Goal: Transaction & Acquisition: Obtain resource

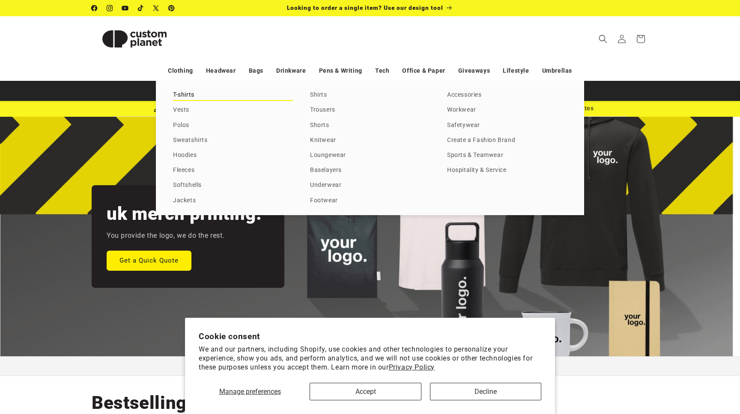
click at [181, 92] on link "T-shirts" at bounding box center [233, 95] width 120 height 12
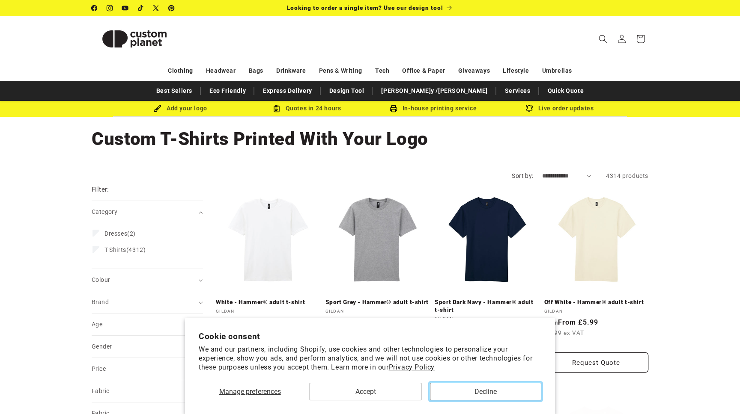
click at [485, 395] on button "Decline" at bounding box center [485, 392] width 111 height 18
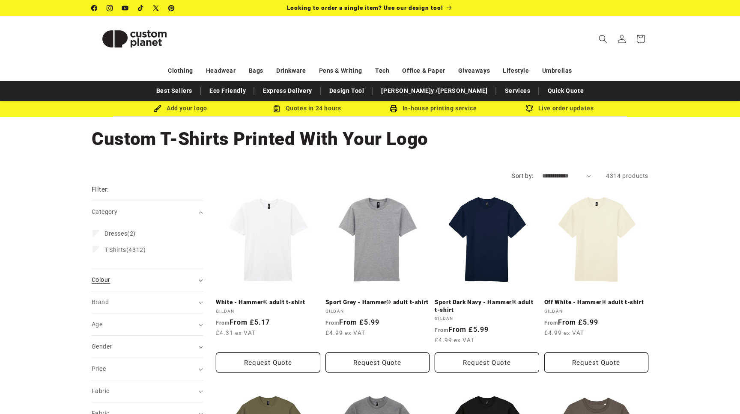
click at [192, 284] on div "Colour (0)" at bounding box center [144, 280] width 104 height 9
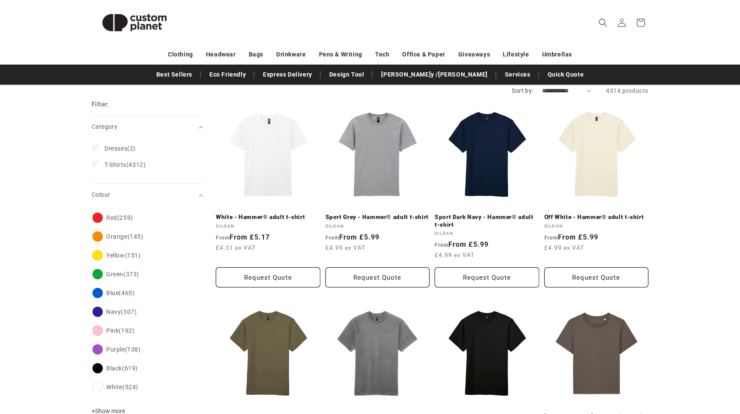
scroll to position [88, 0]
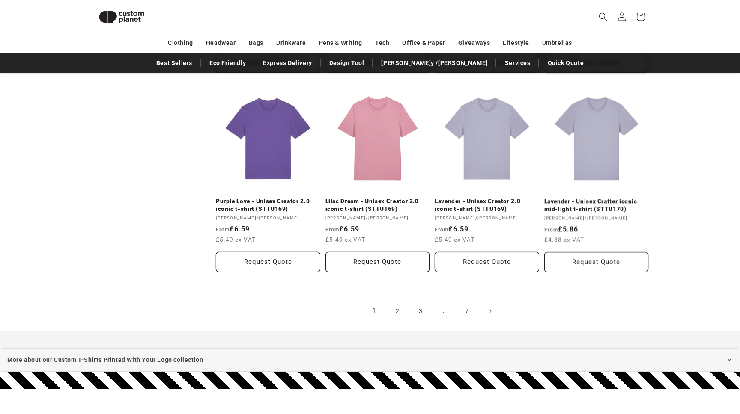
scroll to position [889, 0]
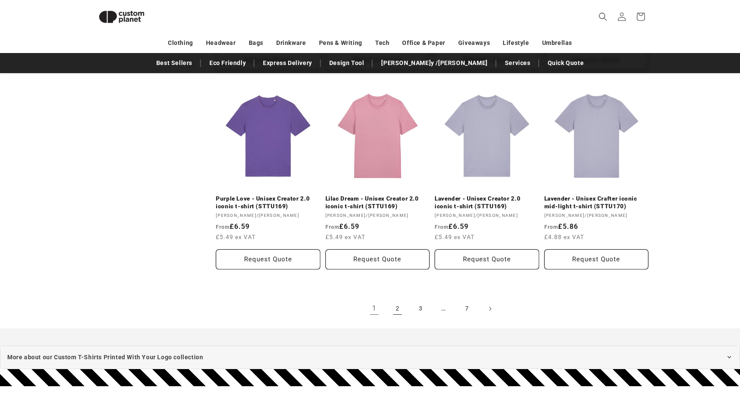
click at [399, 310] on link "2" at bounding box center [397, 309] width 19 height 19
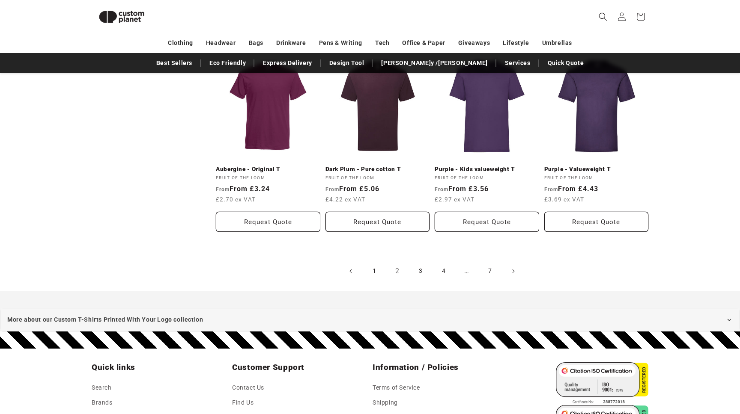
scroll to position [938, 0]
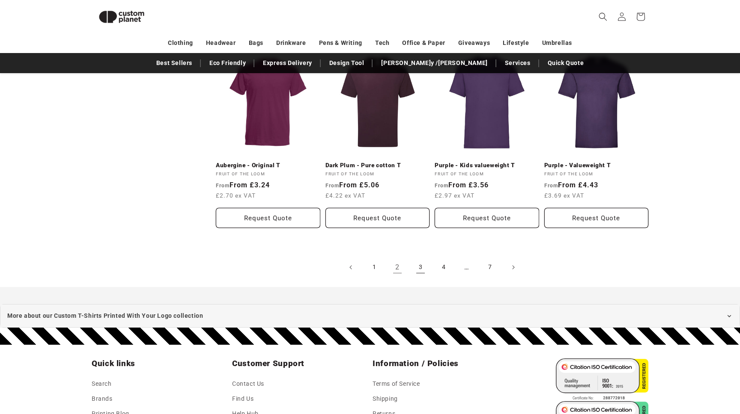
click at [420, 266] on link "3" at bounding box center [420, 267] width 19 height 19
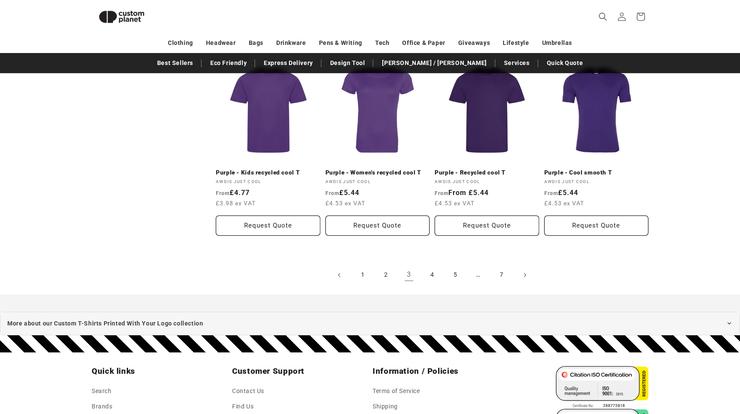
scroll to position [896, 0]
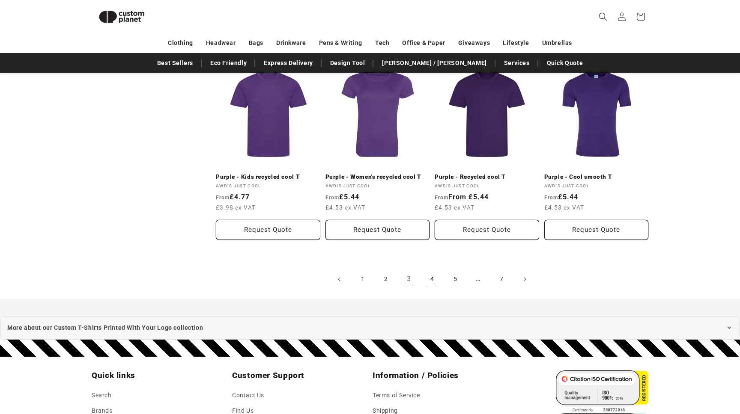
click at [432, 280] on link "4" at bounding box center [432, 279] width 19 height 19
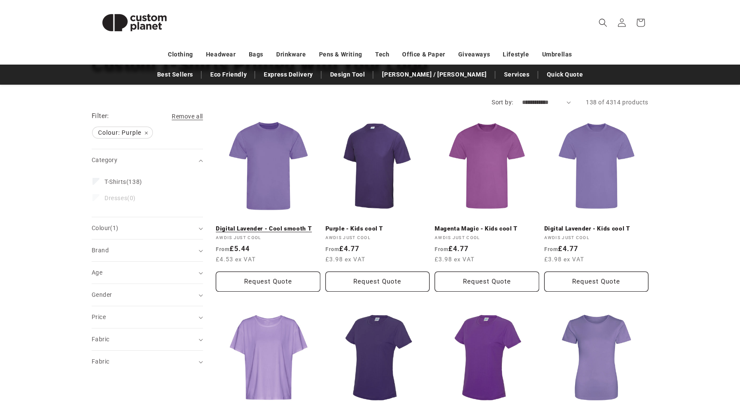
scroll to position [71, 0]
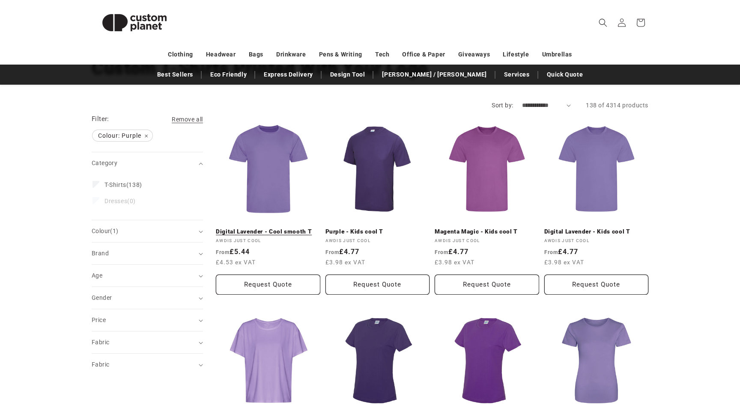
click at [274, 228] on link "Digital Lavender - Cool smooth T" at bounding box center [268, 232] width 104 height 8
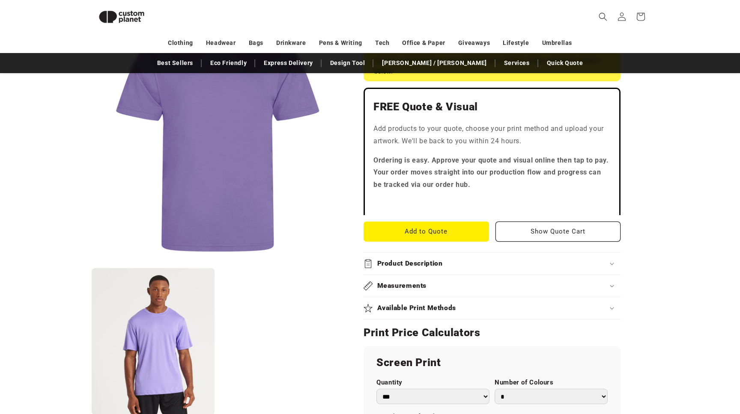
scroll to position [228, 0]
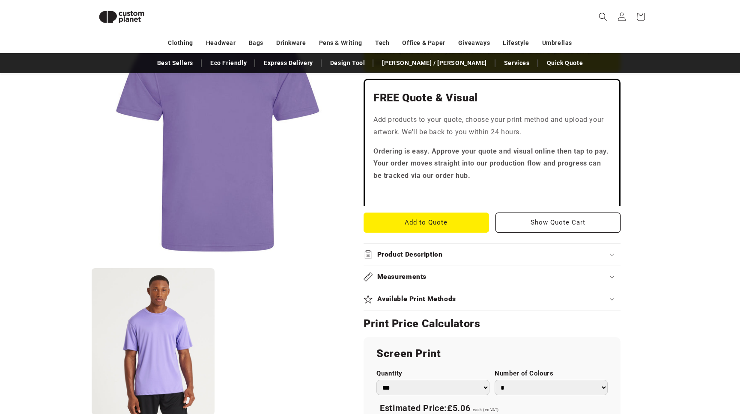
click at [92, 414] on button "Open media 2 in modal" at bounding box center [92, 416] width 0 height 0
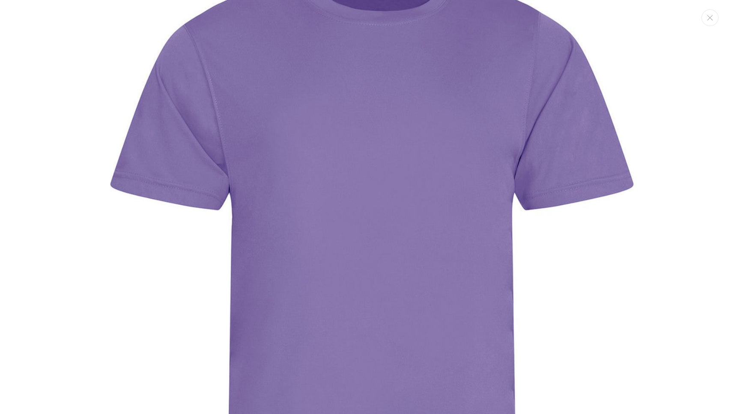
scroll to position [0, 0]
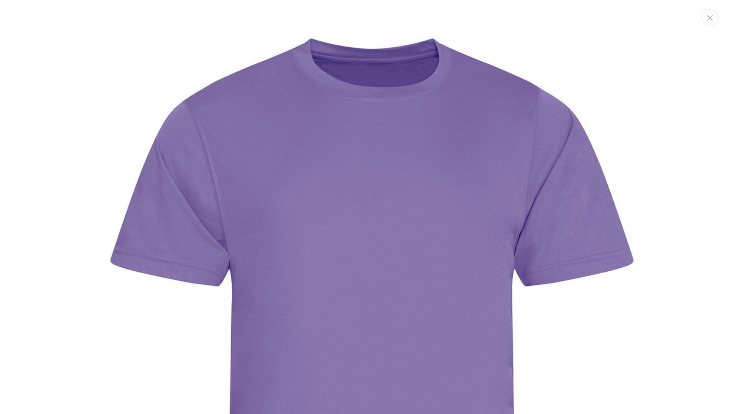
click at [709, 16] on icon "Close" at bounding box center [710, 18] width 6 height 6
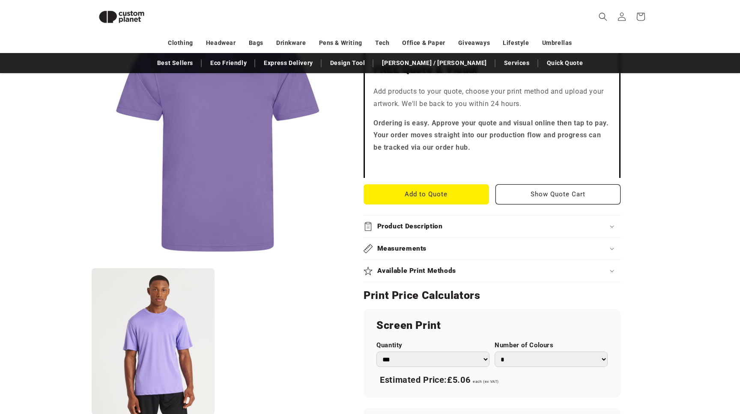
scroll to position [261, 0]
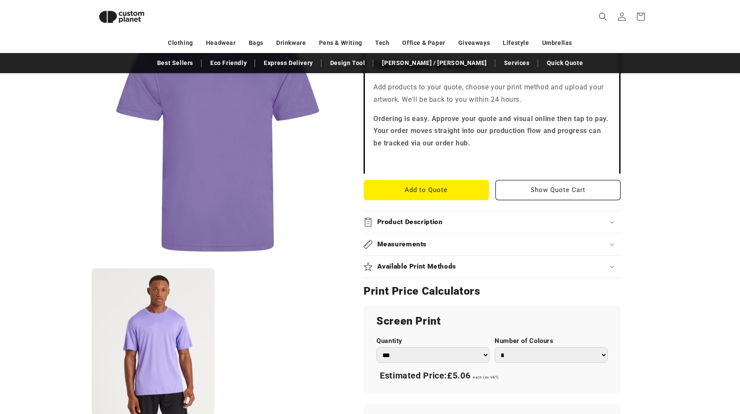
click at [386, 220] on h2 "Product Description" at bounding box center [410, 222] width 66 height 9
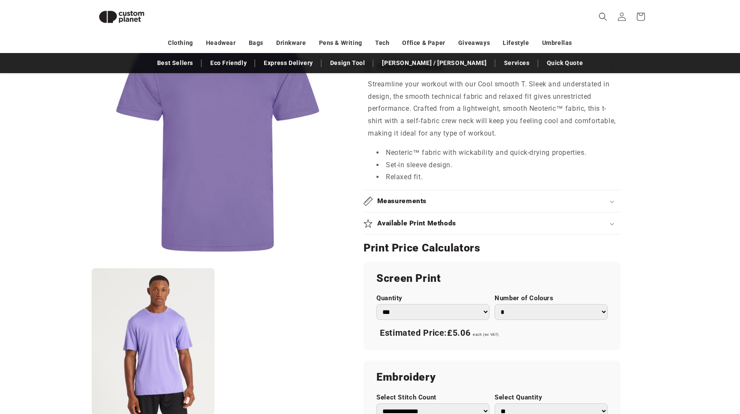
scroll to position [417, 0]
click at [404, 221] on h2 "Available Print Methods" at bounding box center [416, 222] width 79 height 9
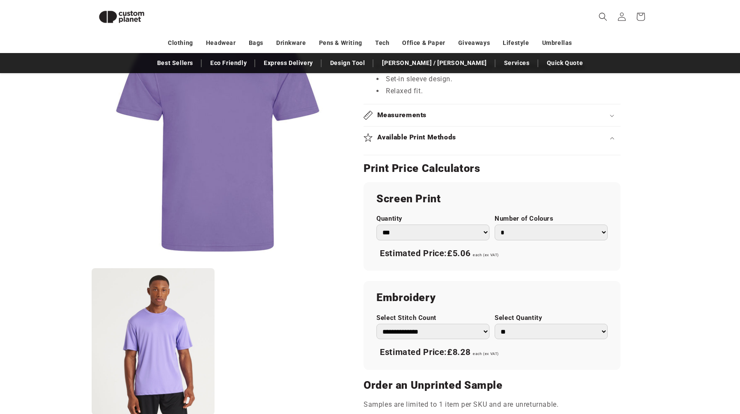
scroll to position [510, 0]
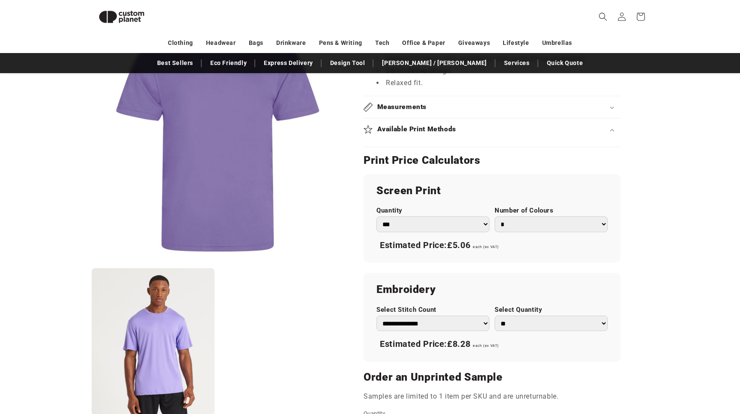
click at [434, 132] on h2 "Available Print Methods" at bounding box center [416, 129] width 79 height 9
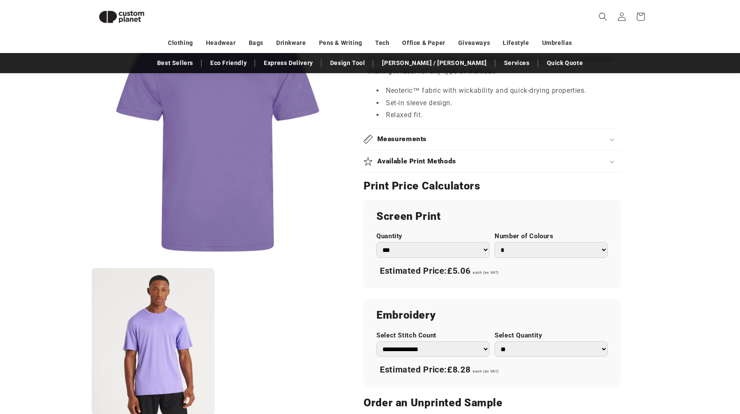
scroll to position [477, 0]
click at [483, 248] on select "*** *** *** **** **** **** ***** *****" at bounding box center [432, 251] width 113 height 16
select select "**"
click at [376, 243] on select "*** *** *** **** **** **** ***** *****" at bounding box center [432, 251] width 113 height 16
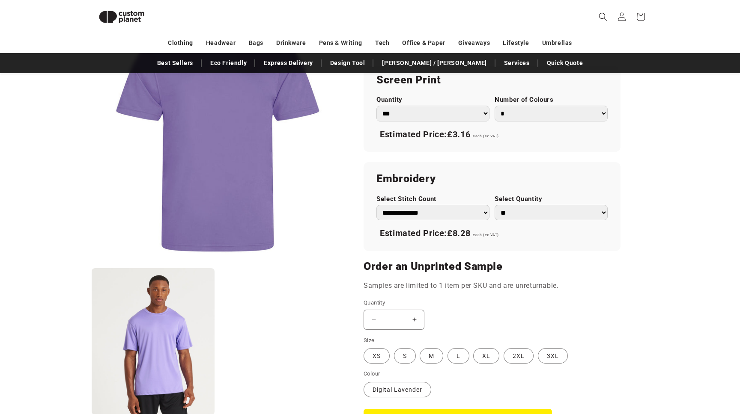
scroll to position [618, 0]
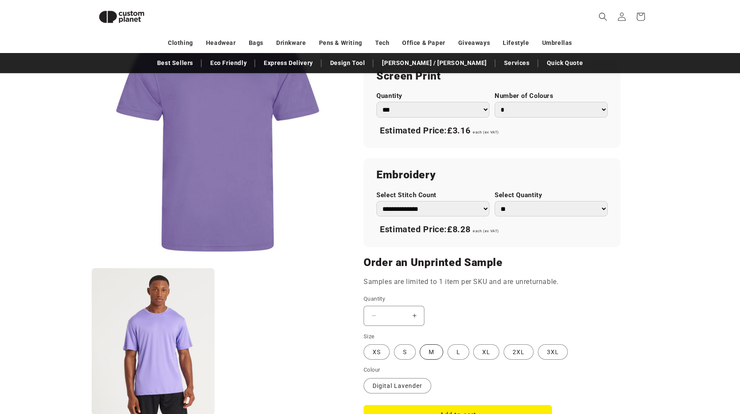
click at [429, 351] on label "M Variant sold out or unavailable" at bounding box center [432, 352] width 24 height 15
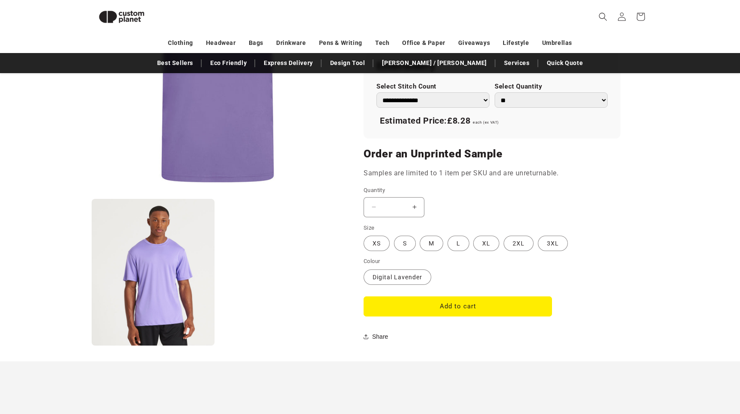
scroll to position [727, 0]
click at [467, 308] on button "Add to cart" at bounding box center [457, 306] width 188 height 20
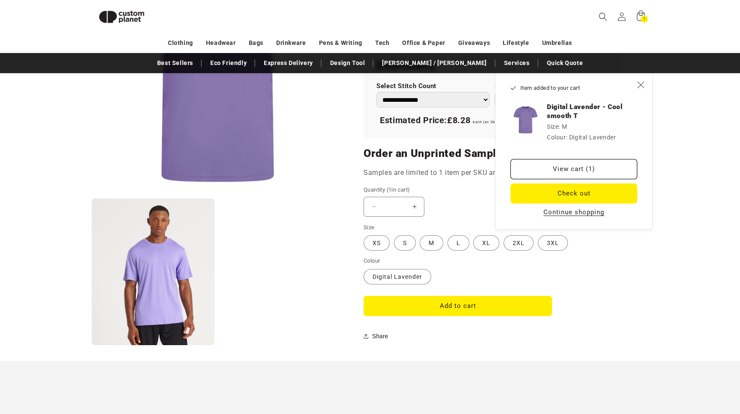
click at [639, 83] on icon "Close" at bounding box center [640, 84] width 7 height 7
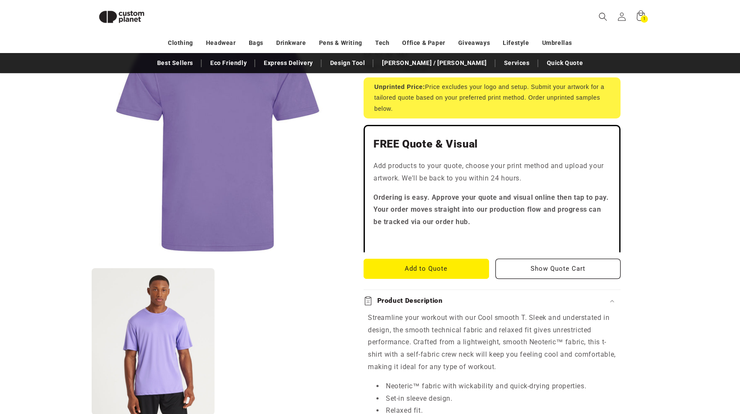
scroll to position [180, 0]
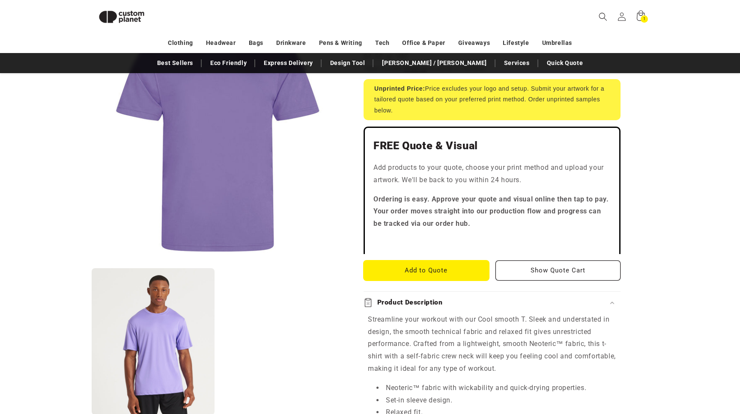
click at [435, 267] on button "Add to Quote" at bounding box center [425, 271] width 125 height 20
click at [574, 273] on button "Show Quote Cart" at bounding box center [557, 271] width 125 height 20
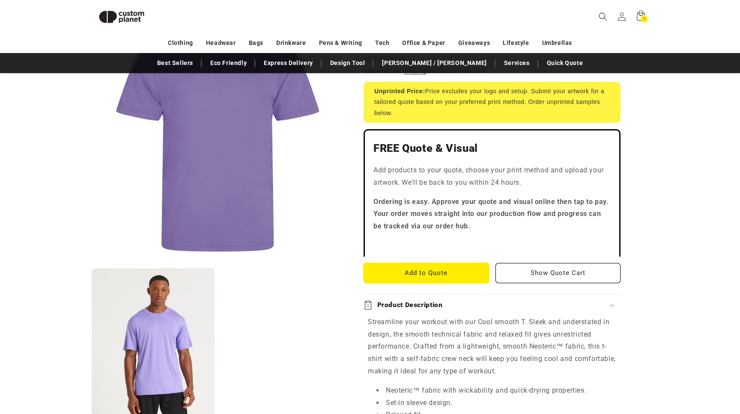
scroll to position [181, 0]
click at [429, 270] on button "Add to Quote" at bounding box center [425, 273] width 125 height 20
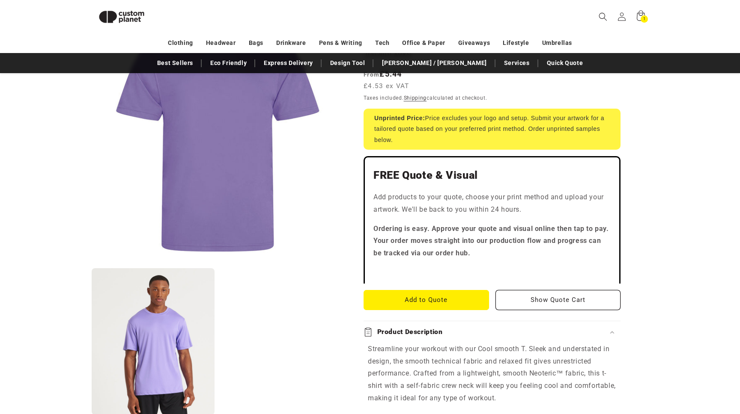
scroll to position [162, 0]
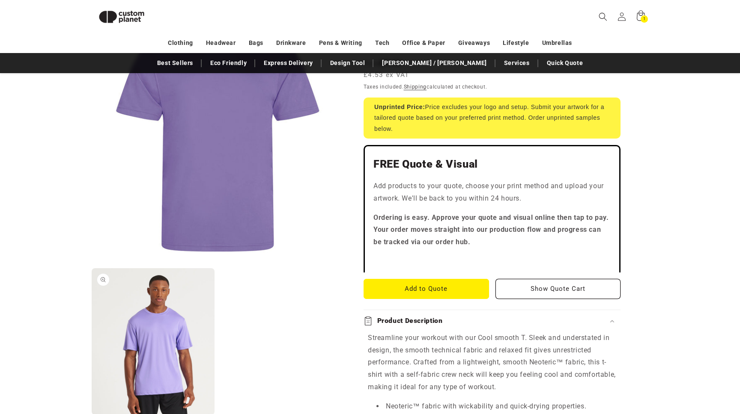
click at [92, 414] on button "Open media 2 in modal" at bounding box center [92, 416] width 0 height 0
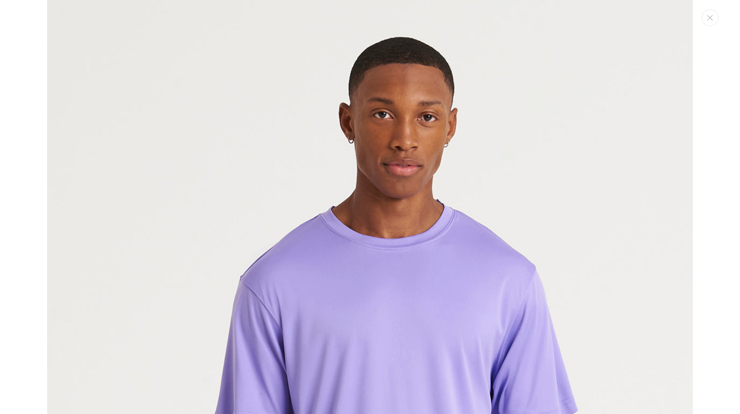
click at [384, 317] on img "Media gallery" at bounding box center [370, 387] width 646 height 775
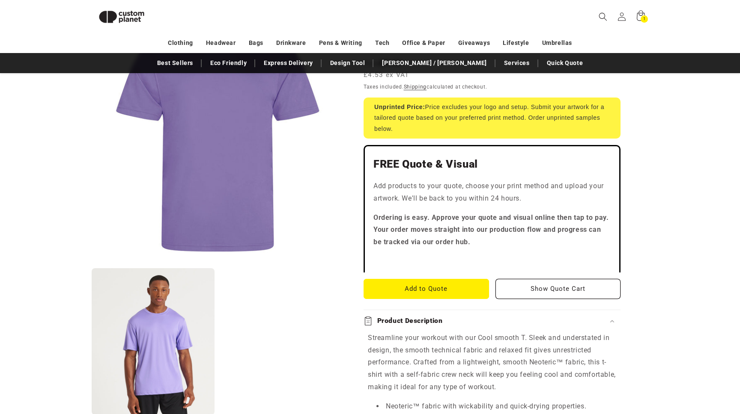
scroll to position [370, 0]
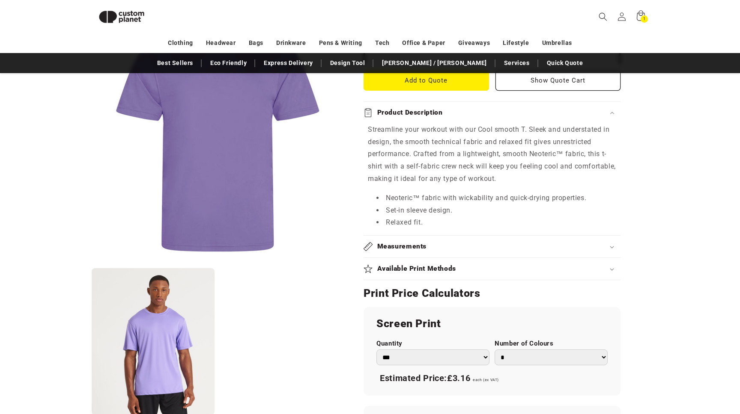
drag, startPoint x: 177, startPoint y: 331, endPoint x: 216, endPoint y: 324, distance: 39.1
click at [92, 414] on button "Open media 2 in modal" at bounding box center [92, 416] width 0 height 0
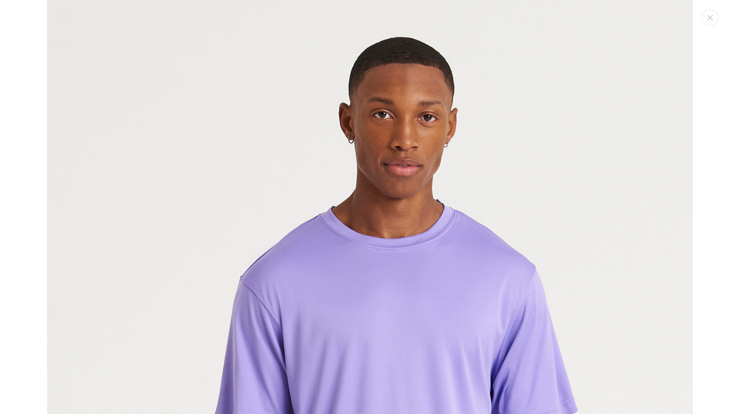
click at [713, 17] on button "Close" at bounding box center [709, 17] width 17 height 17
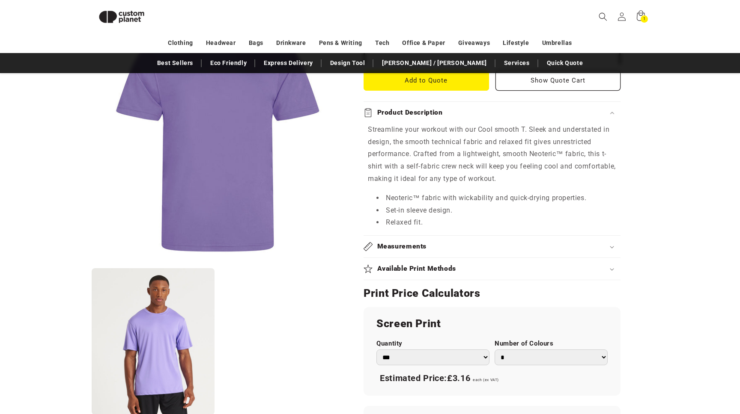
scroll to position [579, 0]
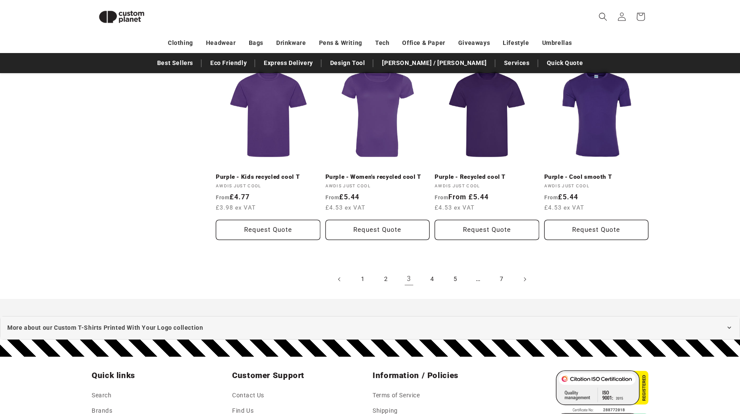
scroll to position [896, 0]
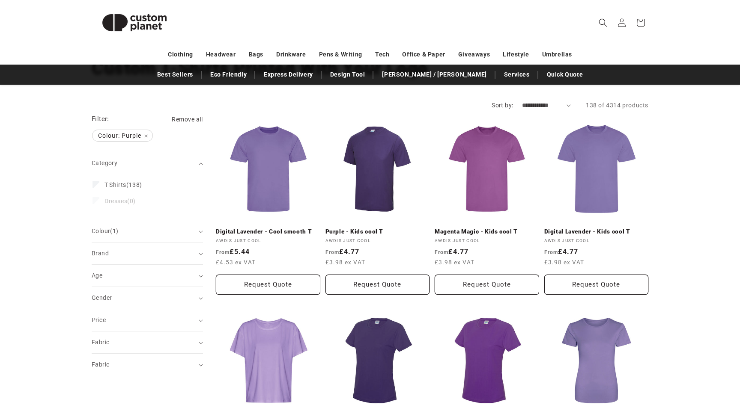
click at [601, 228] on link "Digital Lavender - Kids cool T" at bounding box center [596, 232] width 104 height 8
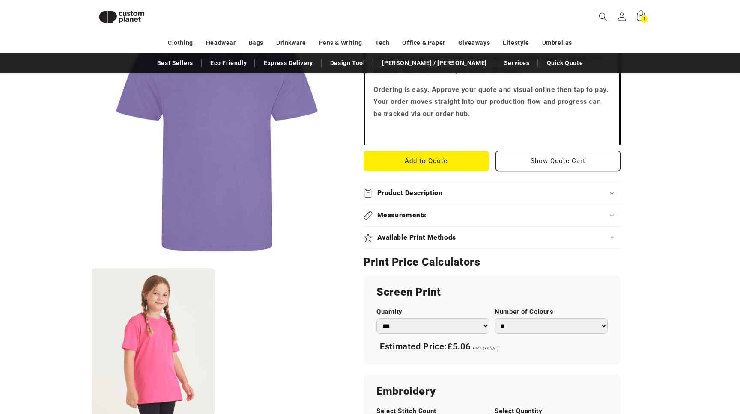
scroll to position [262, 0]
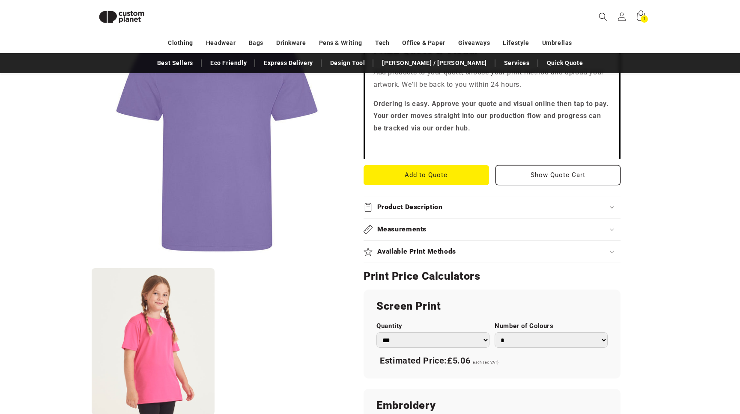
click at [541, 164] on section "AWDis Just Cool Digital Lavender - Kids cool T Digital Lavender - Kids cool T J…" at bounding box center [491, 290] width 257 height 831
click at [412, 205] on h2 "Product Description" at bounding box center [410, 206] width 66 height 9
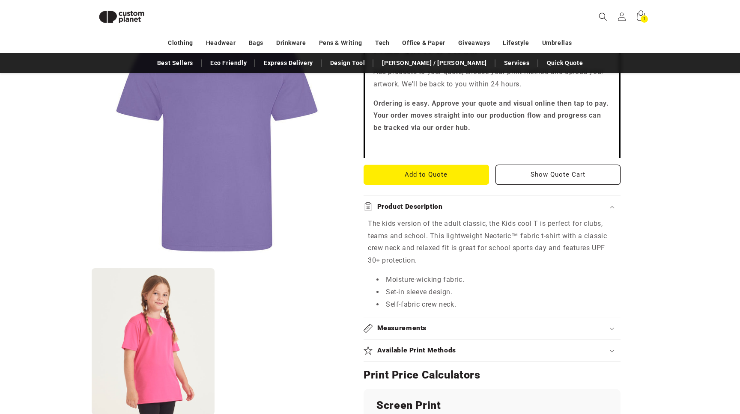
click at [413, 328] on h2 "Measurements" at bounding box center [402, 328] width 50 height 9
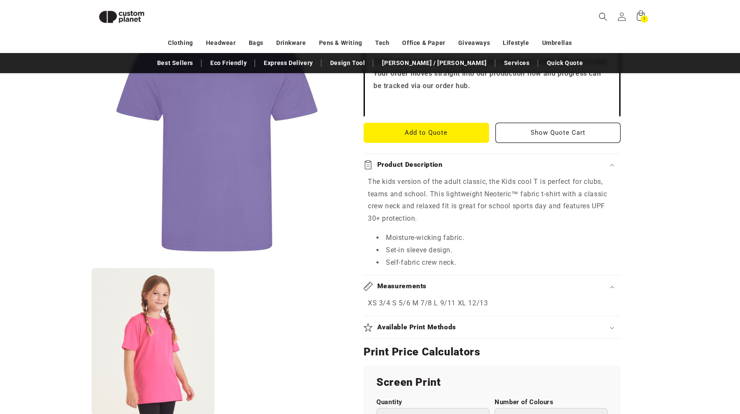
scroll to position [294, 0]
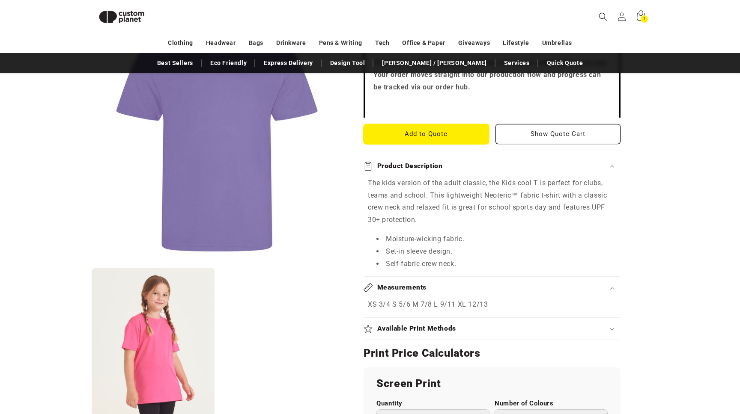
click at [450, 132] on button "Add to Quote" at bounding box center [425, 134] width 125 height 20
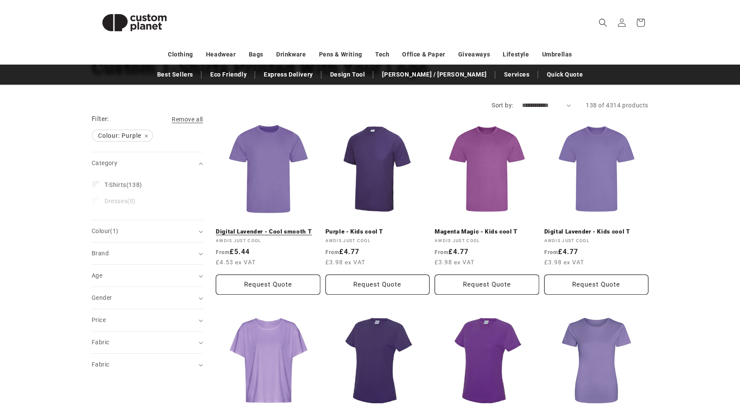
click at [264, 228] on link "Digital Lavender - Cool smooth T" at bounding box center [268, 232] width 104 height 8
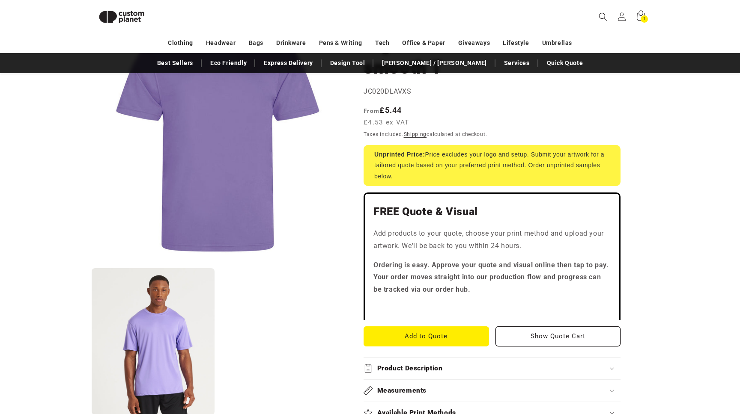
scroll to position [107, 0]
click at [445, 331] on button "Add to Quote" at bounding box center [425, 337] width 125 height 20
click at [530, 330] on button "Show Quote Cart" at bounding box center [557, 337] width 125 height 20
click at [439, 333] on button "Add to Quote" at bounding box center [425, 337] width 125 height 20
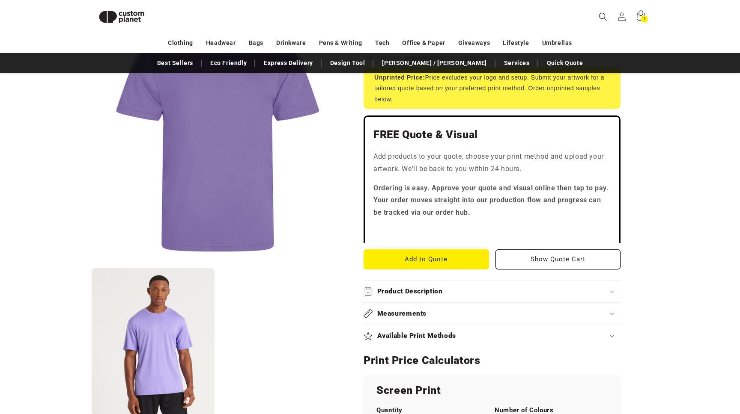
scroll to position [179, 0]
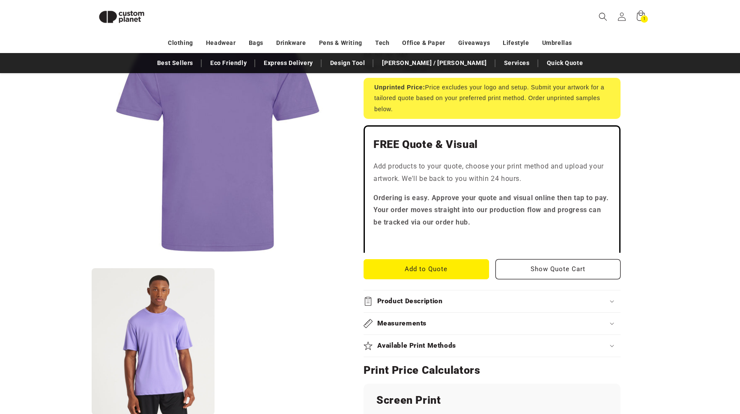
click at [409, 306] on section "AWDis Just Cool Digital Lavender - Cool smooth T Digital Lavender - Cool smooth…" at bounding box center [491, 363] width 257 height 834
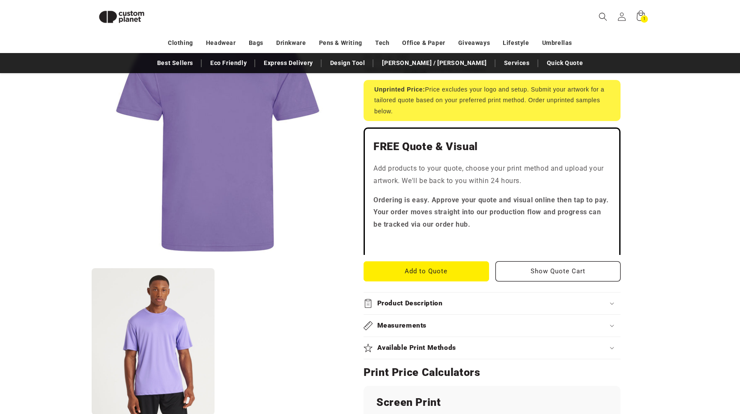
click at [409, 329] on h2 "Measurements" at bounding box center [402, 326] width 50 height 9
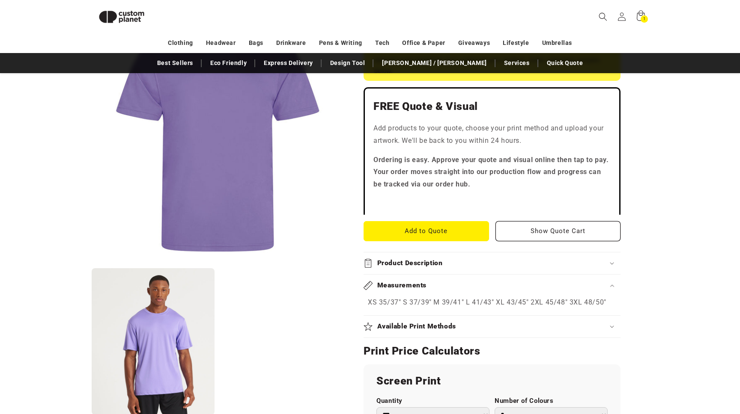
scroll to position [214, 0]
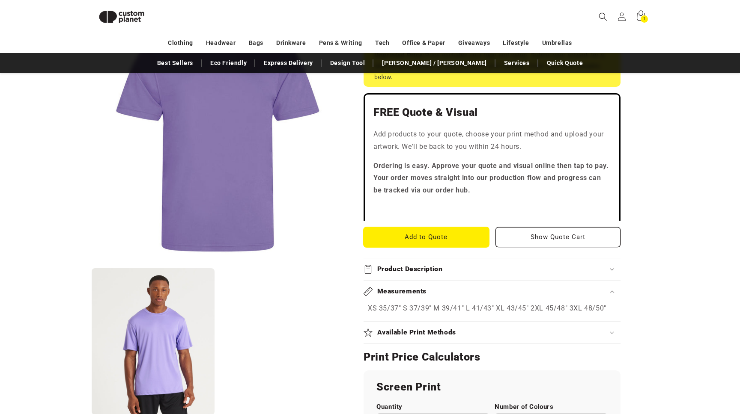
click at [433, 238] on button "Add to Quote" at bounding box center [425, 237] width 125 height 20
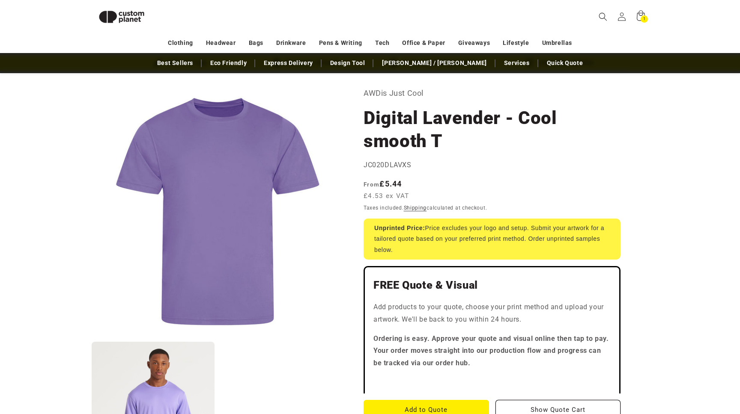
scroll to position [33, 0]
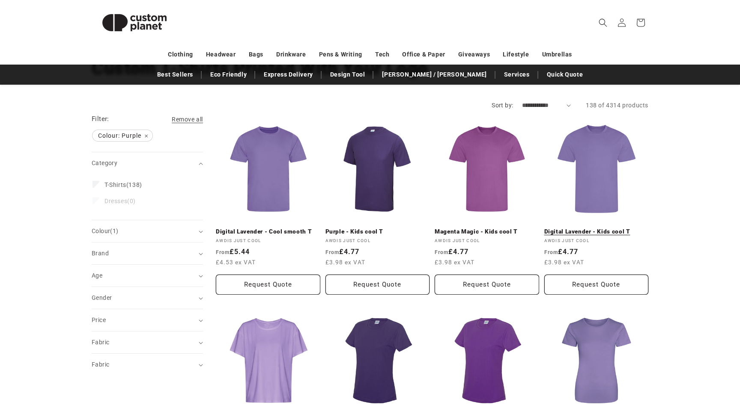
click at [595, 228] on link "Digital Lavender - Kids cool T" at bounding box center [596, 232] width 104 height 8
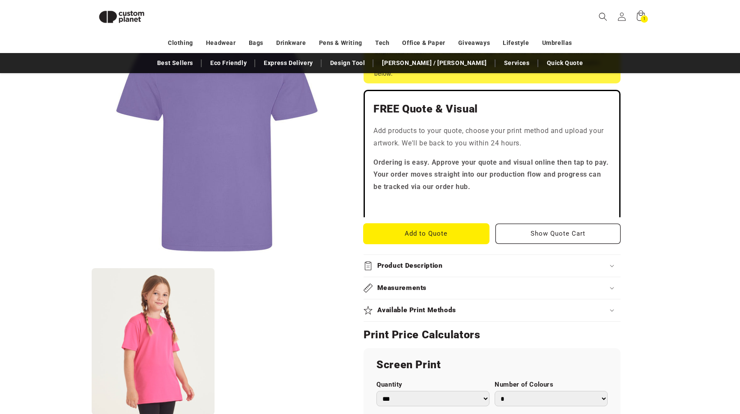
scroll to position [194, 0]
click at [433, 231] on button "Add to Quote" at bounding box center [425, 233] width 125 height 20
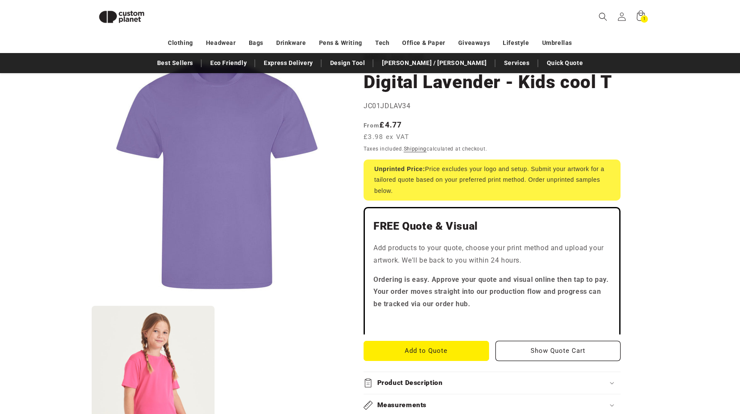
scroll to position [69, 0]
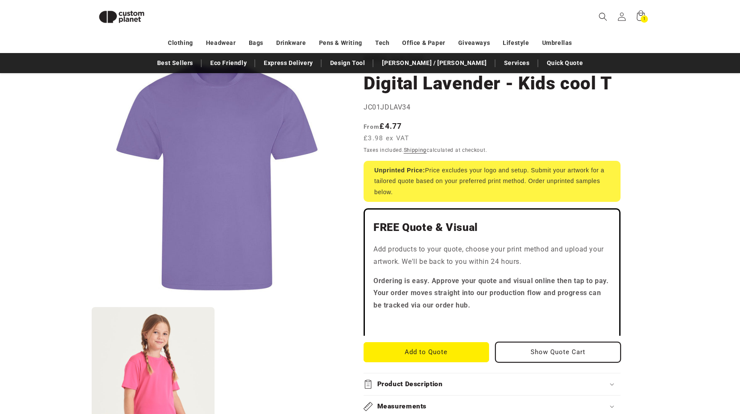
click at [575, 356] on button "Show Quote Cart" at bounding box center [557, 352] width 125 height 20
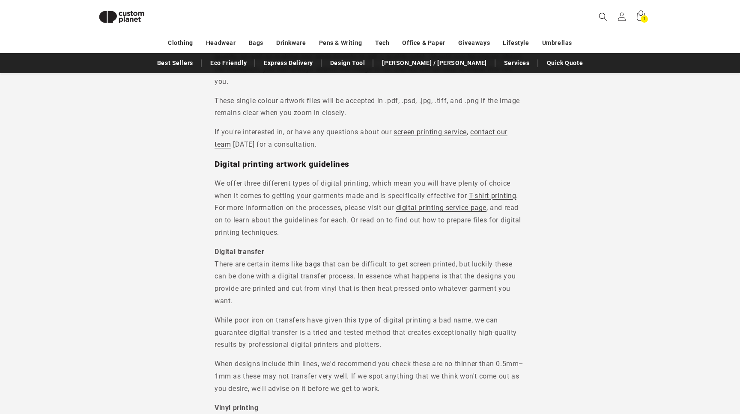
scroll to position [2227, 0]
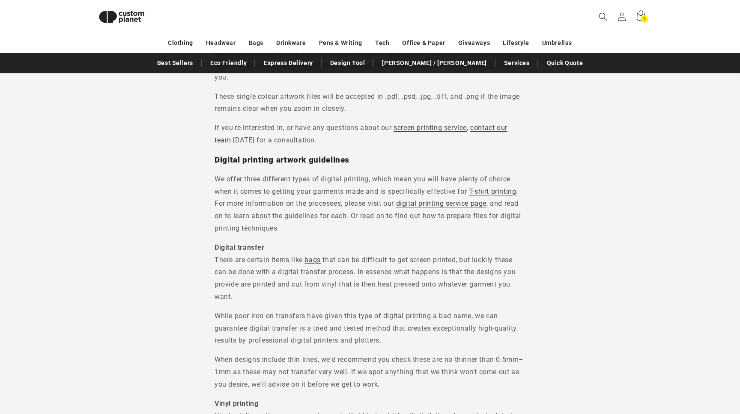
drag, startPoint x: 439, startPoint y: 238, endPoint x: 685, endPoint y: 5, distance: 338.5
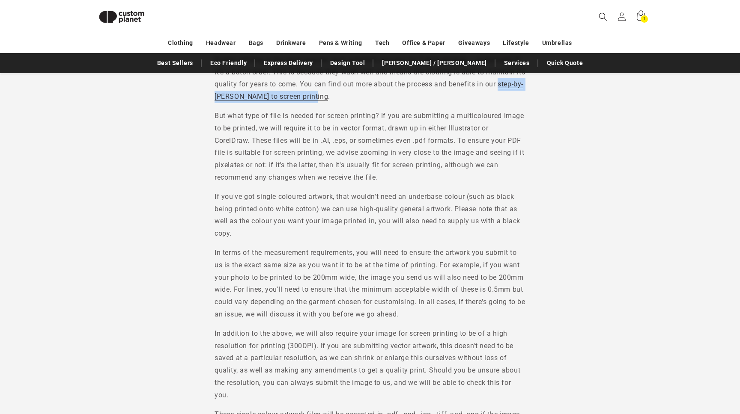
scroll to position [1911, 0]
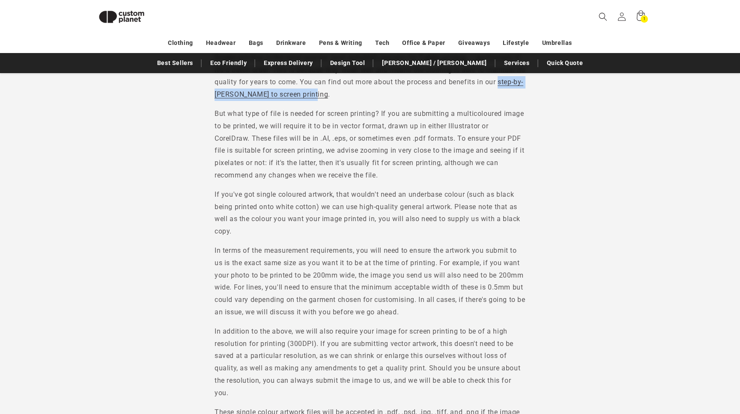
drag, startPoint x: 322, startPoint y: 195, endPoint x: 394, endPoint y: 12, distance: 196.4
click at [0, 0] on body "Skip to content Facebook Instagram YouTube TikTok X (Twitter) Pinterest Looking…" at bounding box center [370, 14] width 740 height 3850
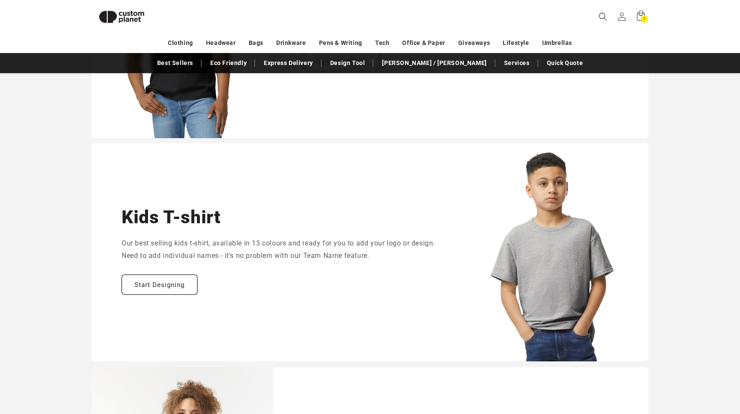
scroll to position [586, 0]
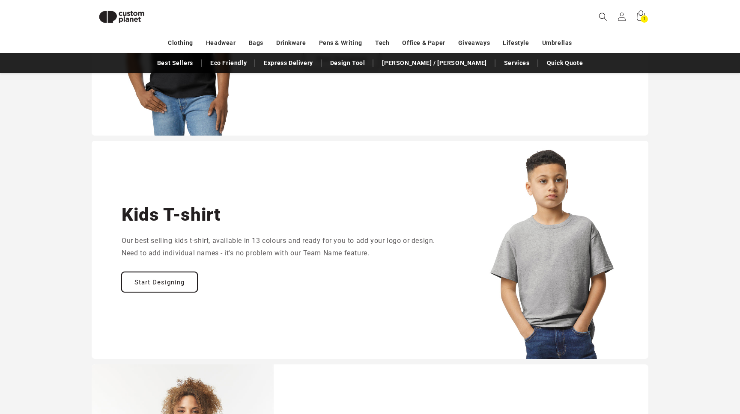
click at [179, 282] on link "Start Designing" at bounding box center [160, 283] width 76 height 20
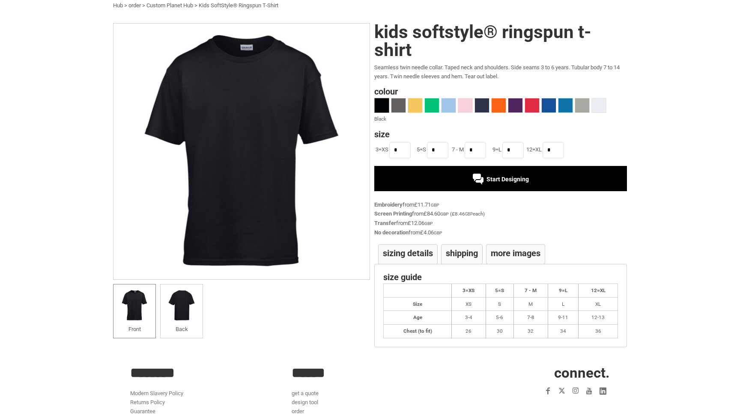
scroll to position [37, 0]
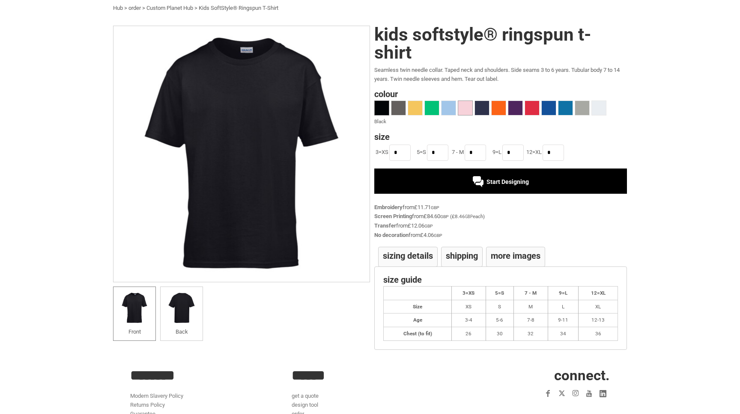
click at [465, 108] on span at bounding box center [465, 108] width 14 height 14
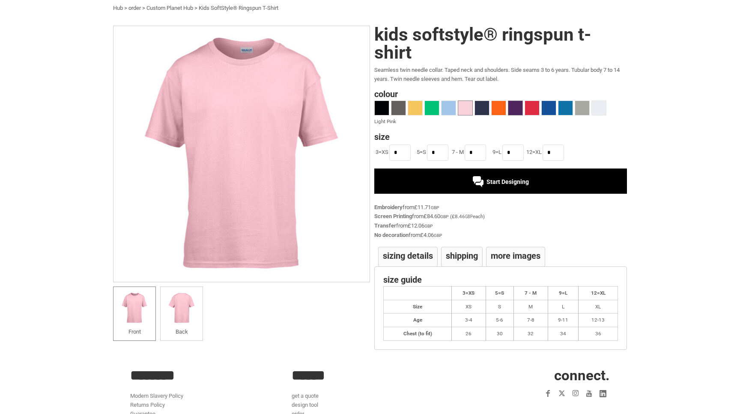
click at [517, 109] on span at bounding box center [515, 108] width 14 height 14
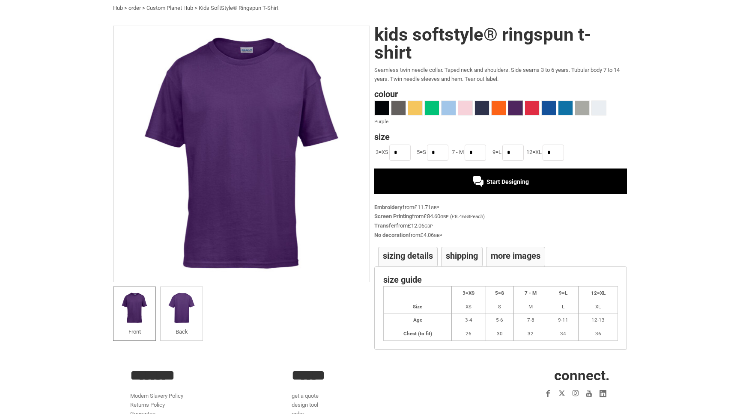
scroll to position [0, 0]
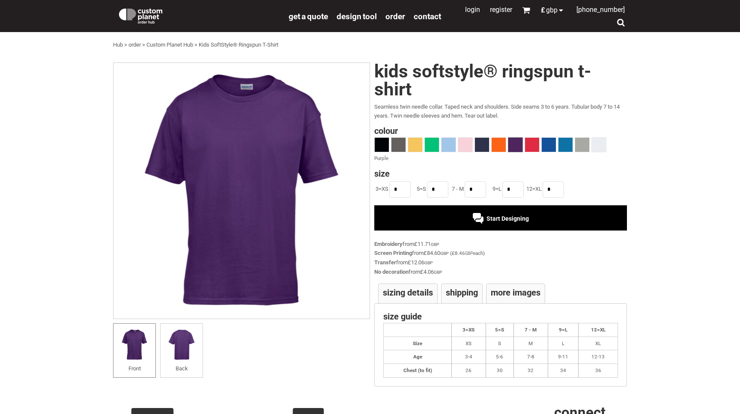
click at [491, 214] on div "Start Designing" at bounding box center [500, 217] width 253 height 25
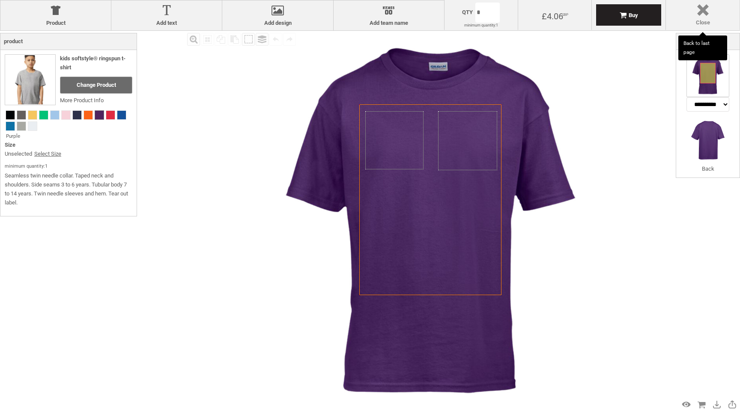
click at [705, 9] on div at bounding box center [702, 11] width 65 height 15
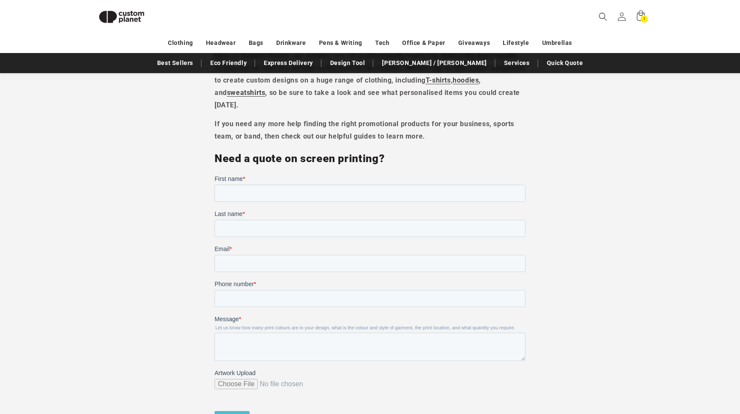
scroll to position [3403, 0]
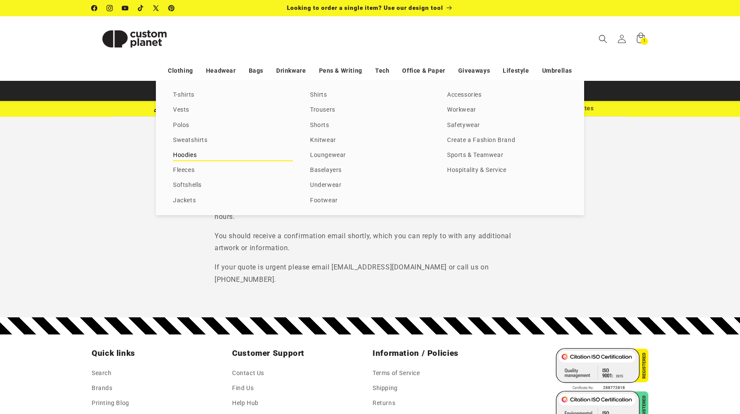
click at [179, 154] on link "Hoodies" at bounding box center [233, 156] width 120 height 12
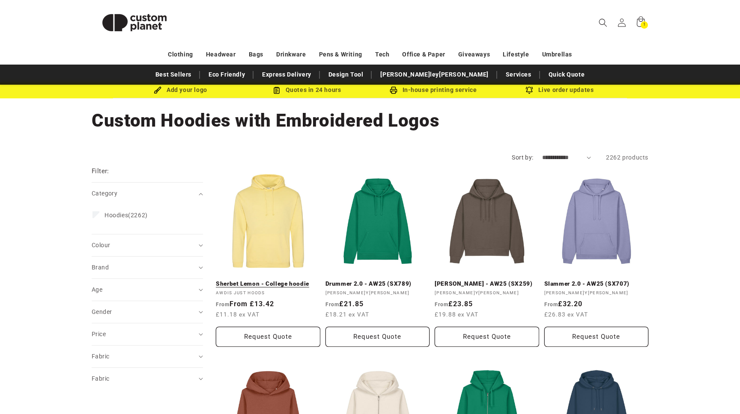
scroll to position [5, 0]
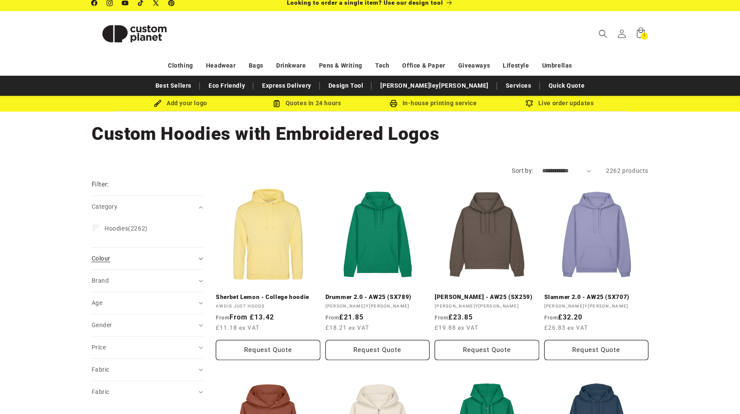
click at [147, 260] on div "Colour (0)" at bounding box center [144, 258] width 104 height 9
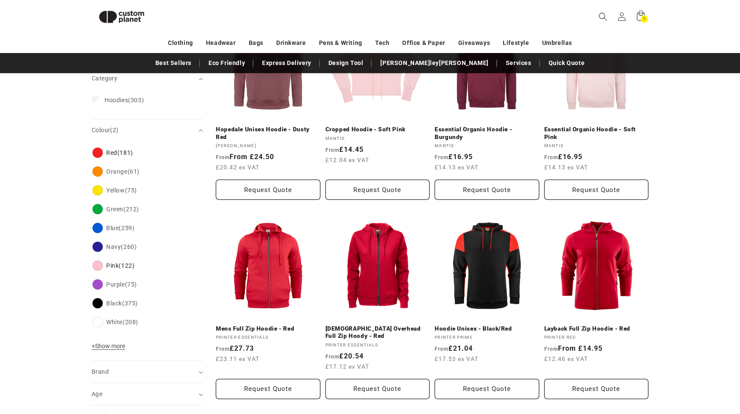
scroll to position [160, 0]
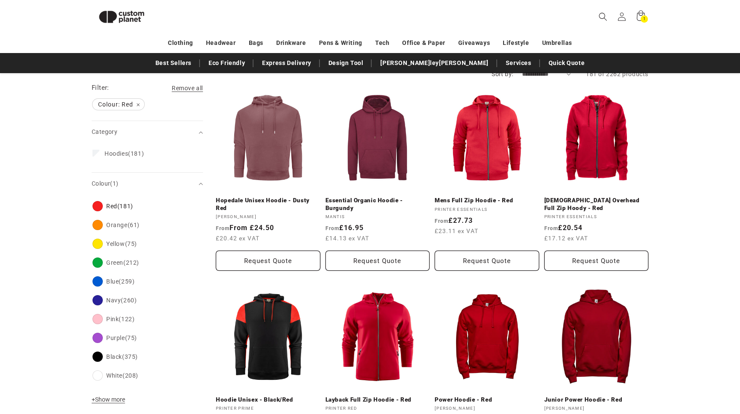
scroll to position [89, 0]
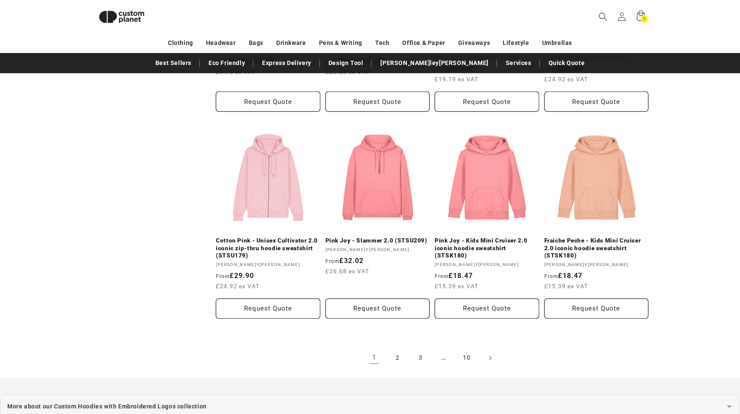
scroll to position [857, 0]
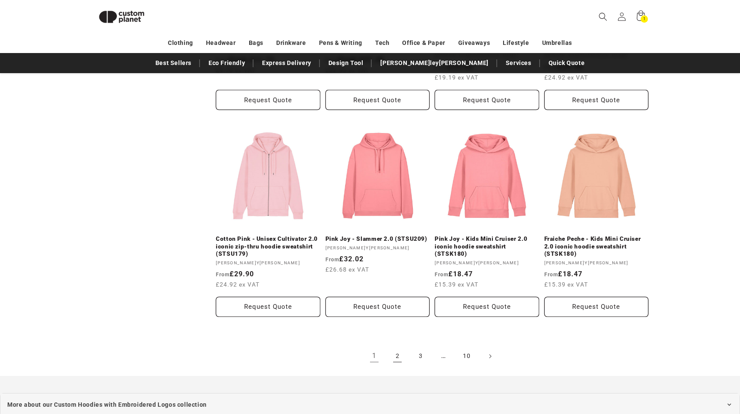
click at [399, 356] on link "2" at bounding box center [397, 356] width 19 height 19
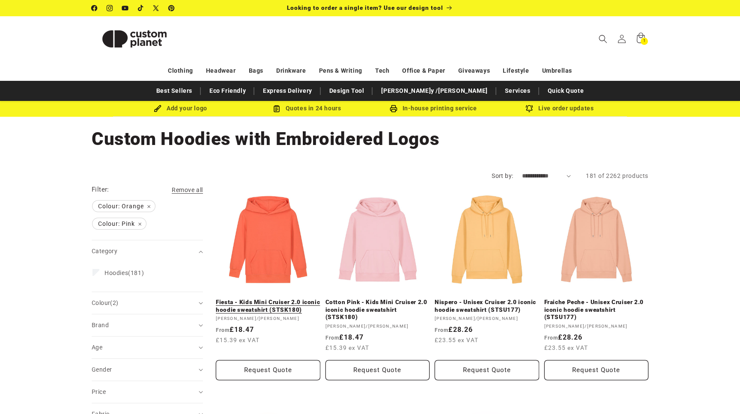
click at [277, 299] on link "Fiesta - Kids Mini Cruiser 2.0 iconic hoodie sweatshirt (STSK180)" at bounding box center [268, 306] width 104 height 15
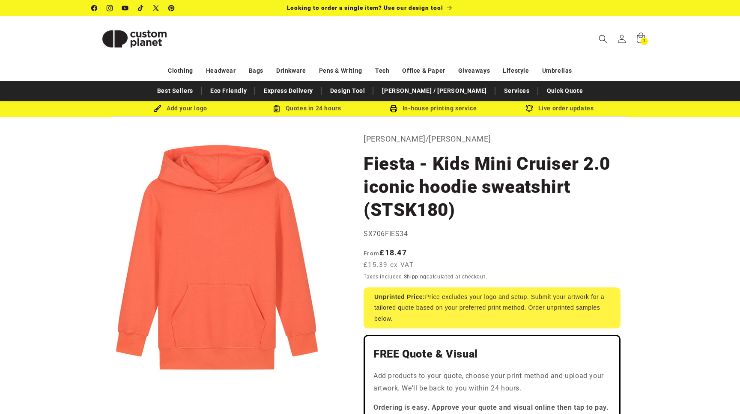
click at [92, 383] on button "Open media 1 in modal" at bounding box center [92, 383] width 0 height 0
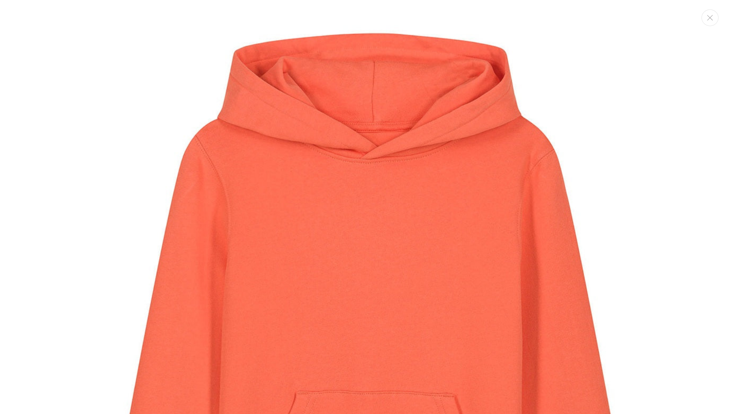
click at [253, 214] on img "Media gallery" at bounding box center [370, 323] width 646 height 646
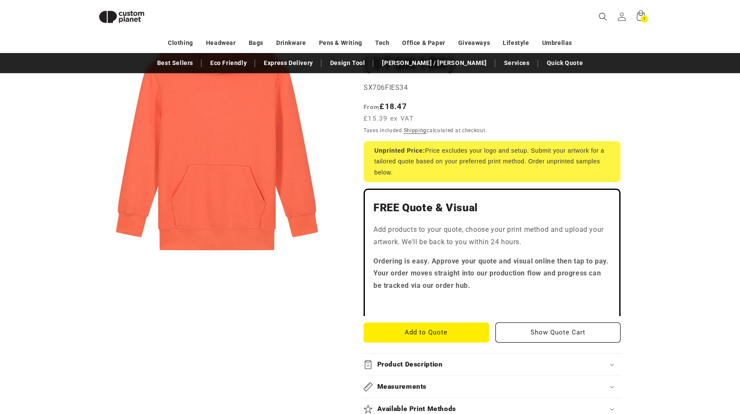
scroll to position [137, 0]
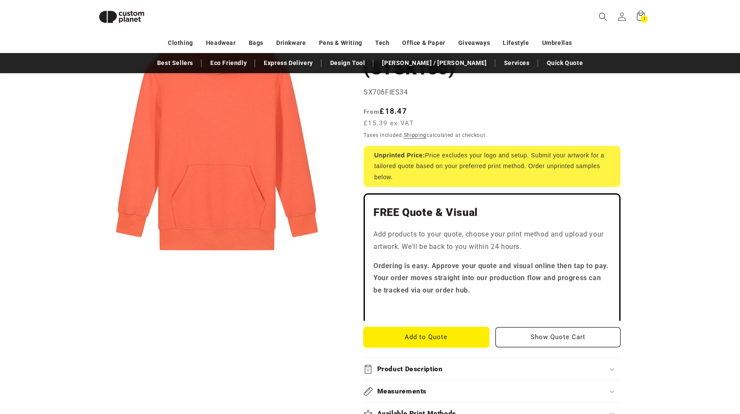
click at [443, 337] on button "Add to Quote" at bounding box center [425, 338] width 125 height 20
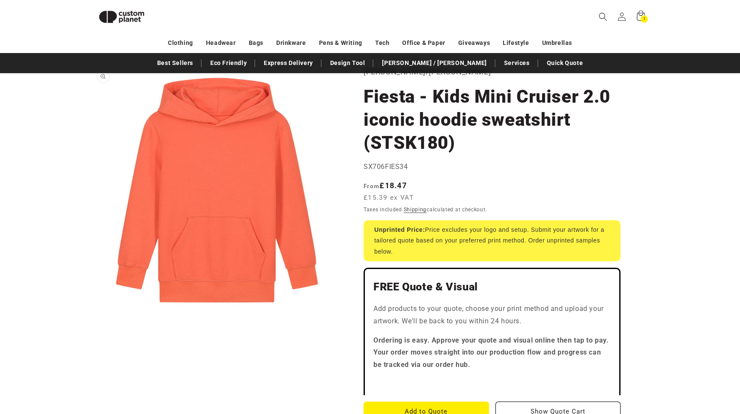
scroll to position [55, 0]
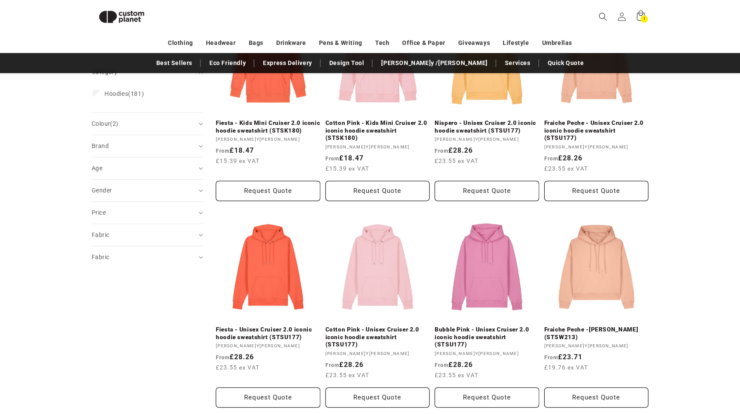
scroll to position [168, 0]
click at [274, 326] on link "Fiesta - Unisex Cruiser 2.0 iconic hoodie sweatshirt (STSU177)" at bounding box center [268, 333] width 104 height 15
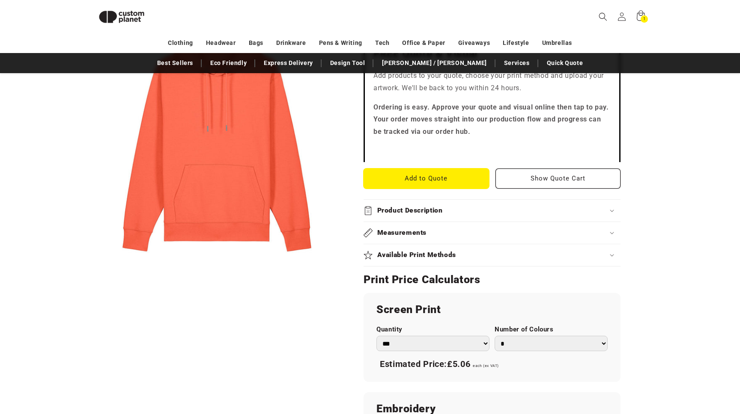
scroll to position [298, 0]
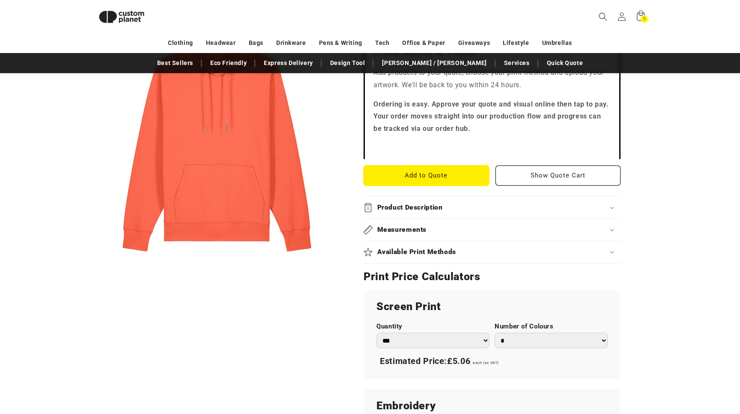
click at [423, 176] on button "Add to Quote" at bounding box center [425, 176] width 125 height 20
